Goal: Task Accomplishment & Management: Use online tool/utility

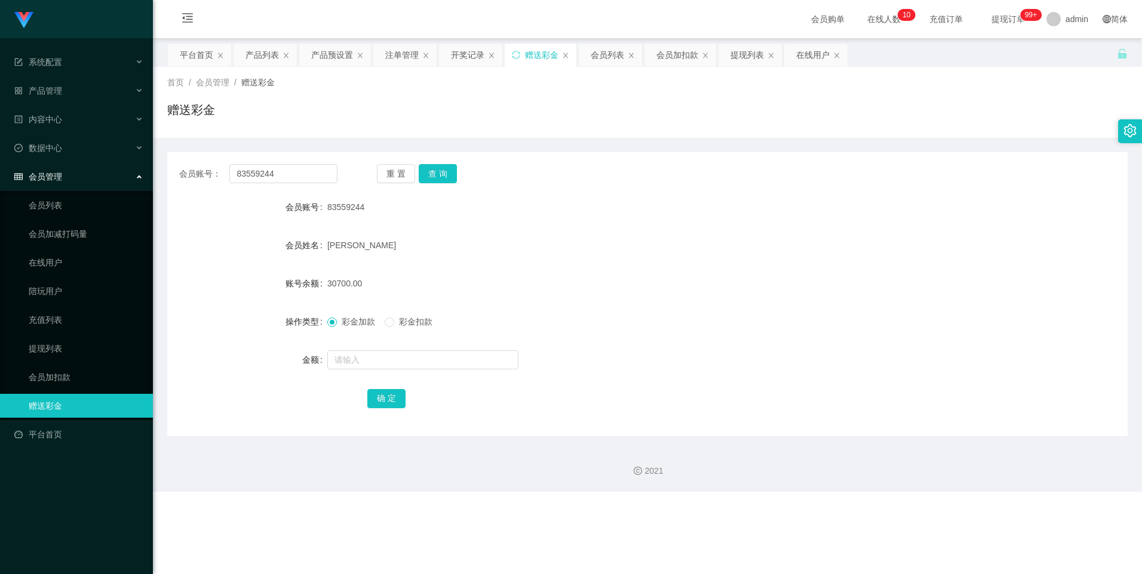
click at [988, 405] on div "确 定" at bounding box center [647, 398] width 960 height 24
click at [434, 175] on button "查 询" at bounding box center [438, 173] width 38 height 19
click at [664, 371] on form "会员账号 83559244 会员姓名 [PERSON_NAME] 账号余额 30700.00 操作类型 彩金加款 彩金扣款 金额 确 定" at bounding box center [647, 302] width 960 height 215
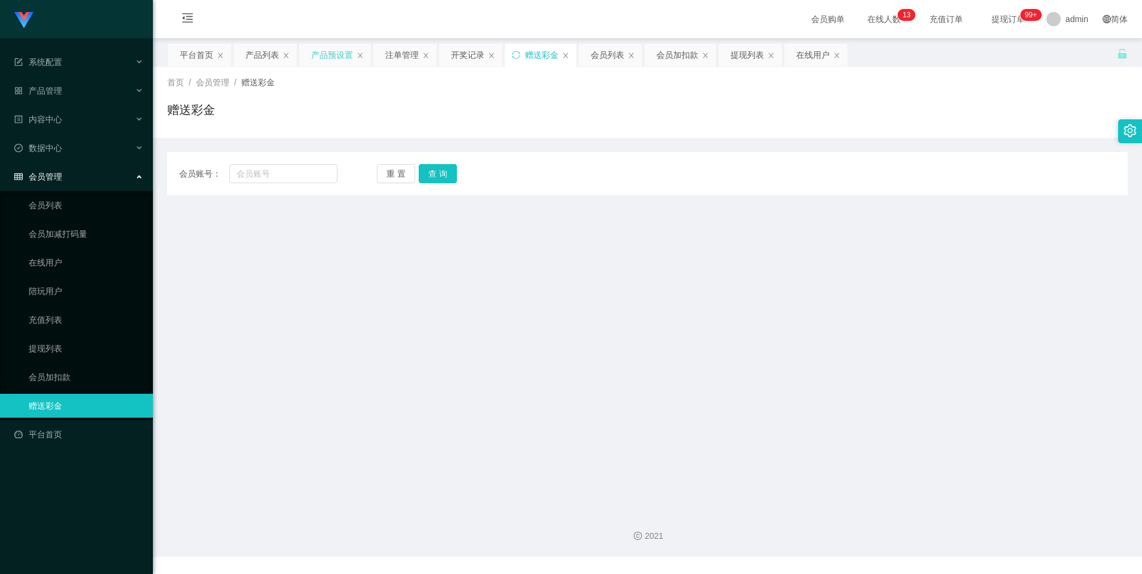
drag, startPoint x: 330, startPoint y: 59, endPoint x: 606, endPoint y: 213, distance: 316.5
click at [330, 60] on div "产品预设置" at bounding box center [332, 55] width 42 height 23
